Goal: Check status: Check status

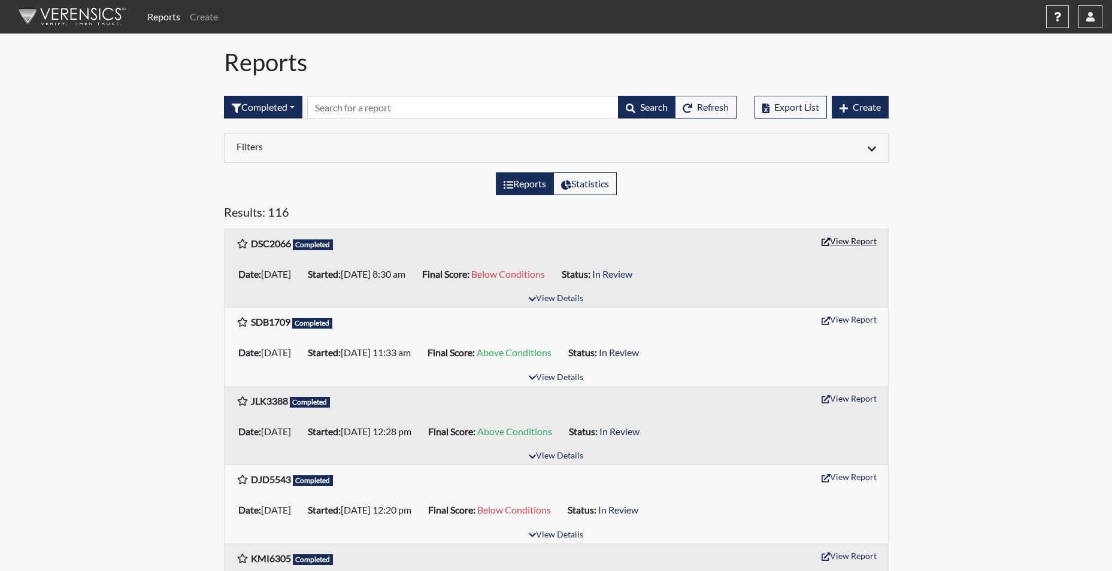
click at [850, 246] on button "View Report" at bounding box center [850, 241] width 66 height 19
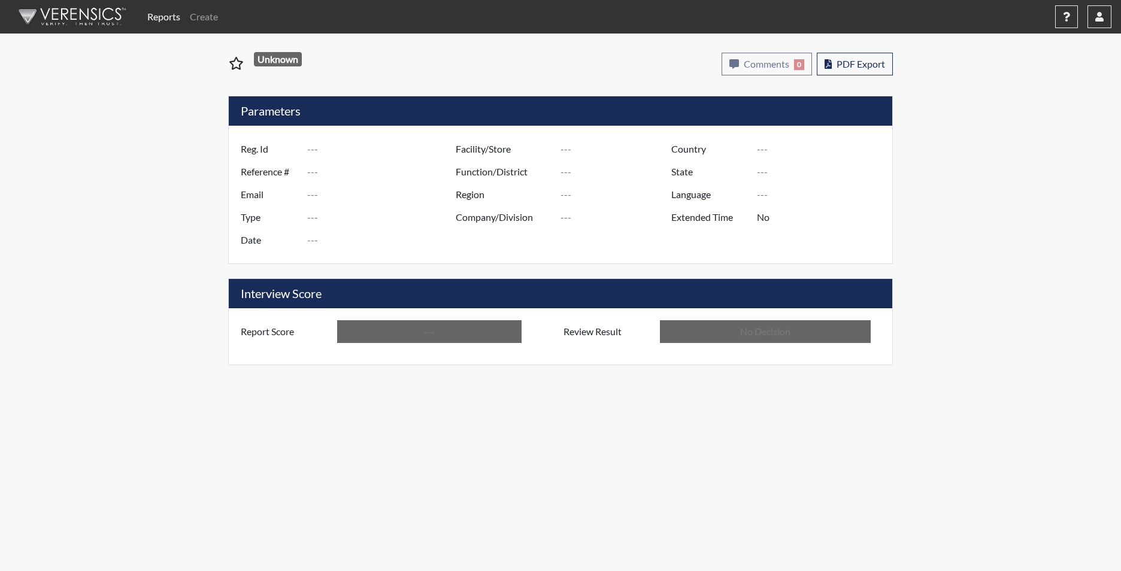
type input "DSC2066"
type input "51133"
type input "---"
type input "Corrections Pre-Employment"
type input "Sep 8, 2025"
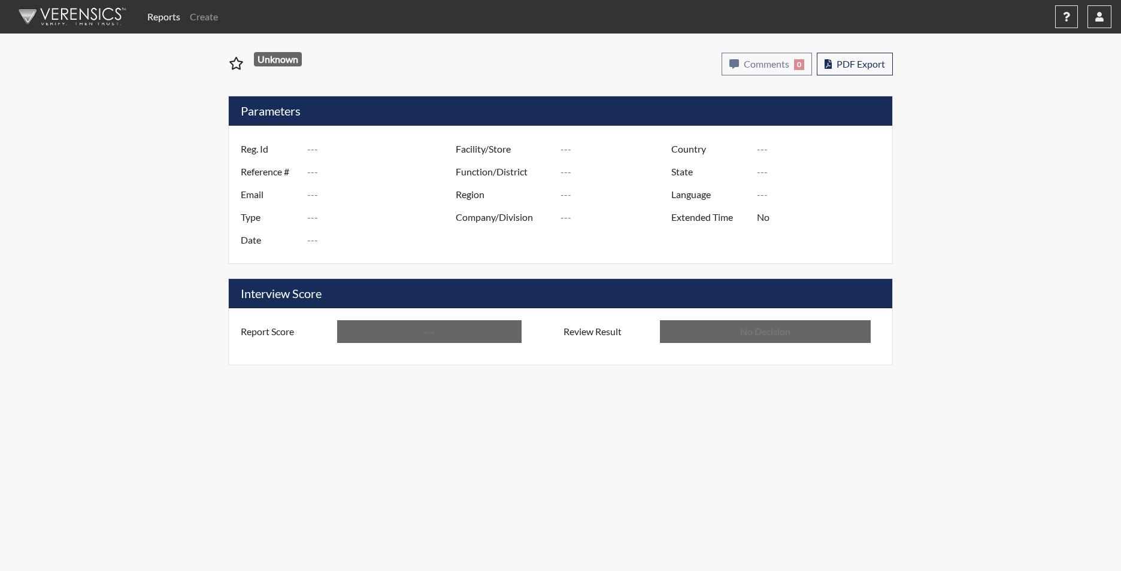
type input "[PERSON_NAME]"
type input "[GEOGRAPHIC_DATA]"
type input "[US_STATE]"
type input "English"
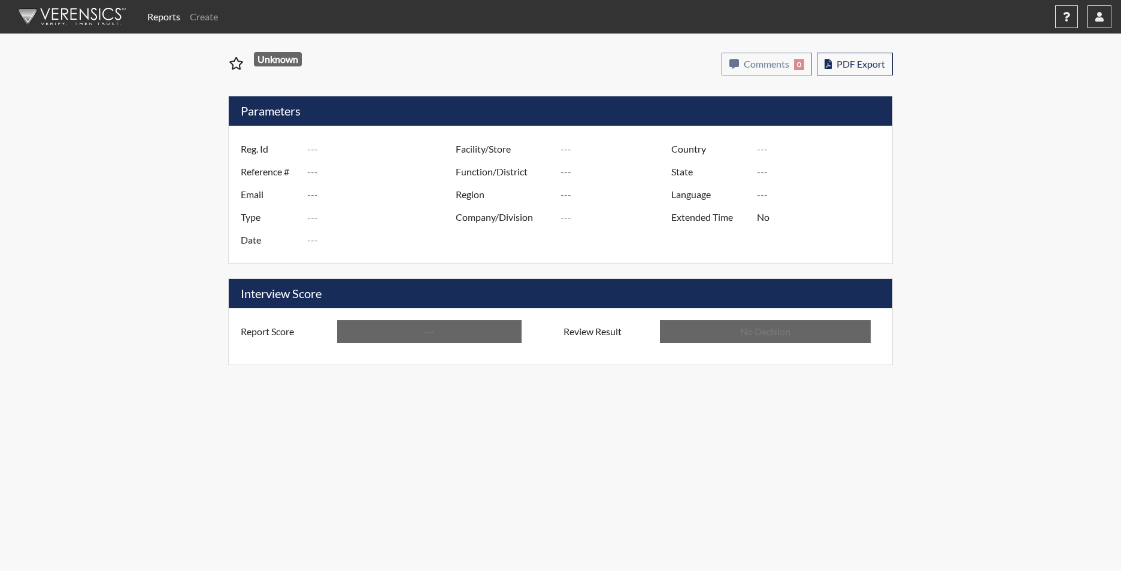
type input "Below Conditions"
type input "In Review"
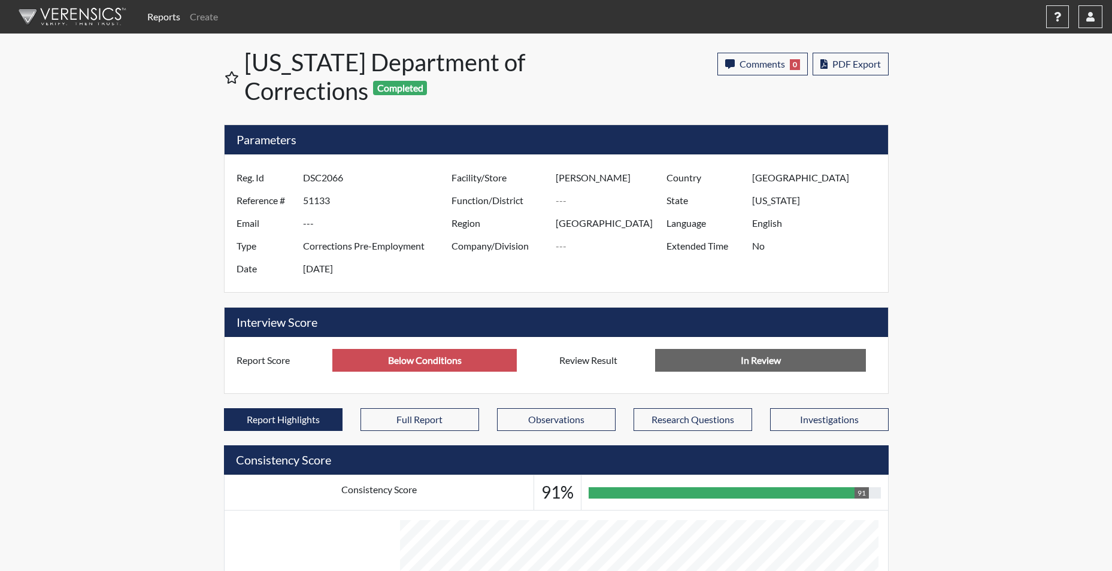
scroll to position [199, 498]
